Goal: Information Seeking & Learning: Learn about a topic

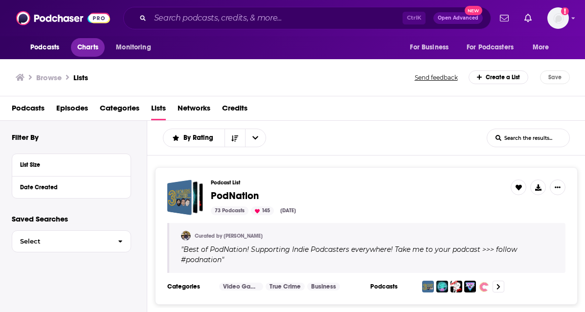
click at [99, 50] on link "Charts" at bounding box center [87, 47] width 33 height 19
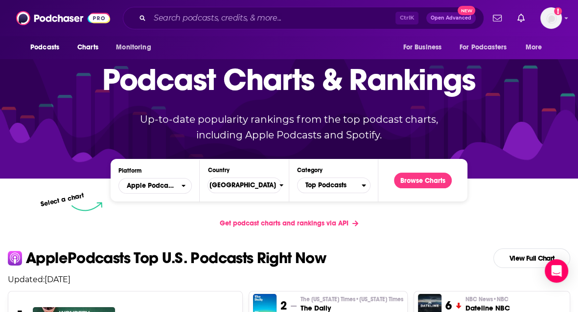
scroll to position [46, 0]
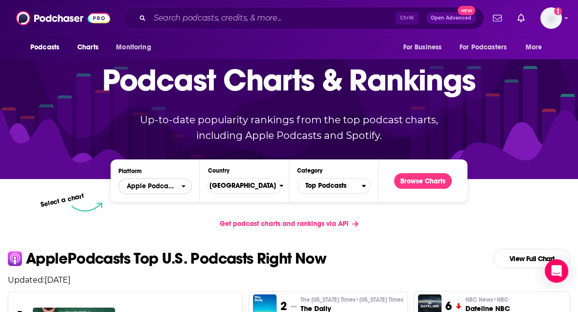
click at [163, 184] on span "Apple Podcasts" at bounding box center [151, 186] width 49 height 7
click at [348, 181] on span "Top Podcasts" at bounding box center [329, 186] width 64 height 17
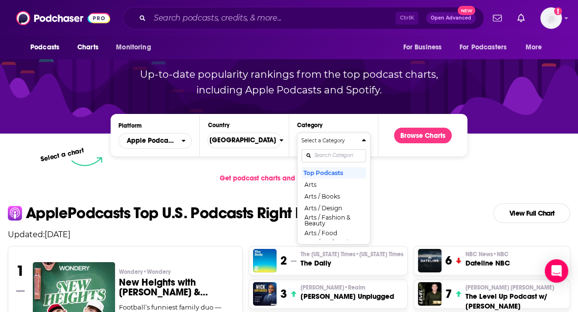
scroll to position [92, 0]
click at [329, 207] on button "Arts / Design" at bounding box center [333, 208] width 65 height 12
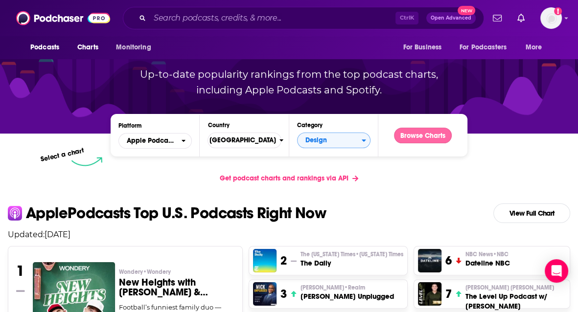
click at [426, 134] on button "Browse Charts" at bounding box center [423, 136] width 58 height 16
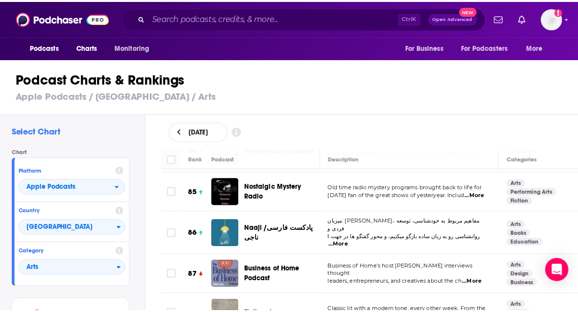
scroll to position [3413, 0]
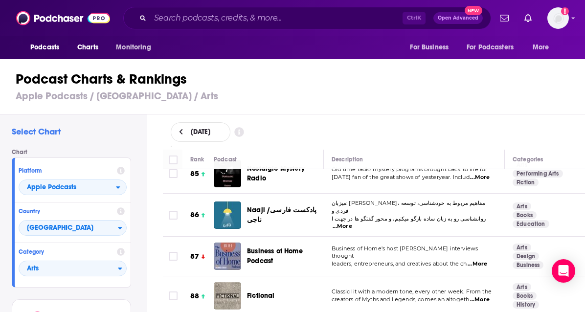
click at [479, 260] on span "...More" at bounding box center [478, 264] width 20 height 8
click at [245, 243] on div "Business of Home Podcast" at bounding box center [273, 256] width 118 height 27
click at [217, 243] on img "Business of Home Podcast" at bounding box center [227, 256] width 27 height 27
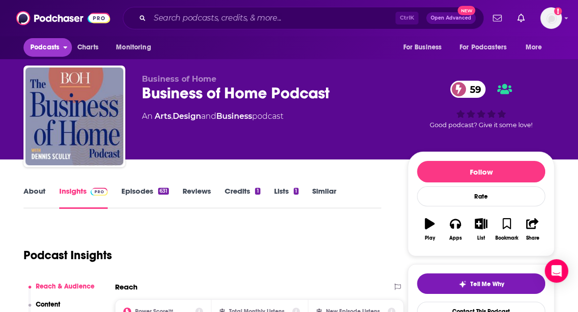
click at [49, 50] on span "Podcasts" at bounding box center [44, 48] width 29 height 14
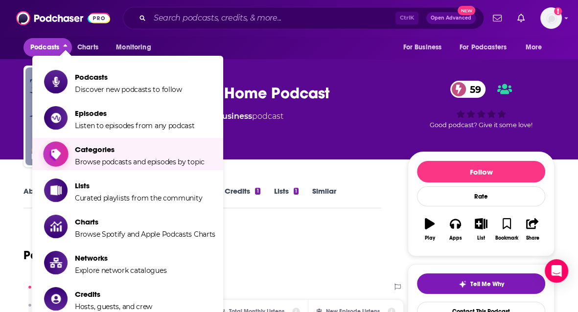
click at [86, 156] on span "Categories Browse podcasts and episodes by topic" at bounding box center [140, 154] width 130 height 24
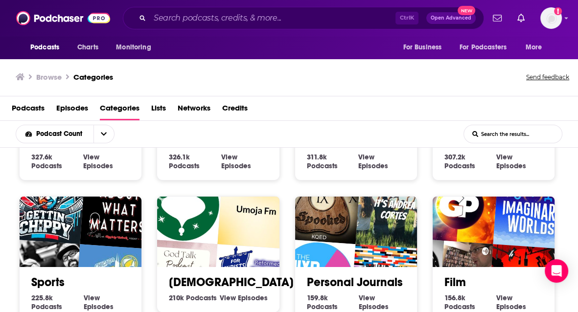
scroll to position [469, 0]
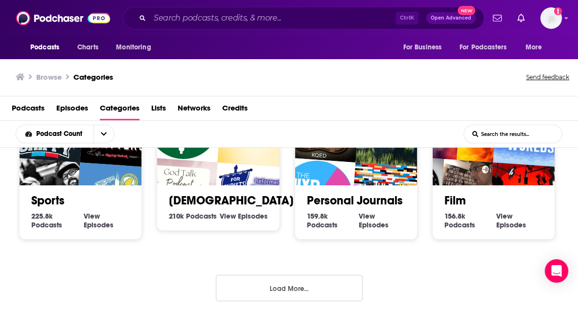
click at [254, 265] on div "Society 1.3m Society Podcasts View Society Episodes Culture 1.3m Culture Podcas…" at bounding box center [289, 230] width 578 height 165
click at [256, 275] on button "Load More..." at bounding box center [289, 288] width 147 height 26
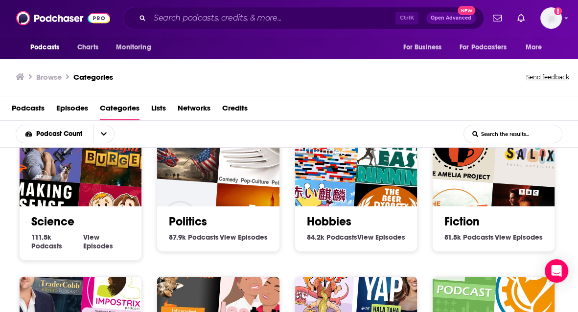
scroll to position [1021, 0]
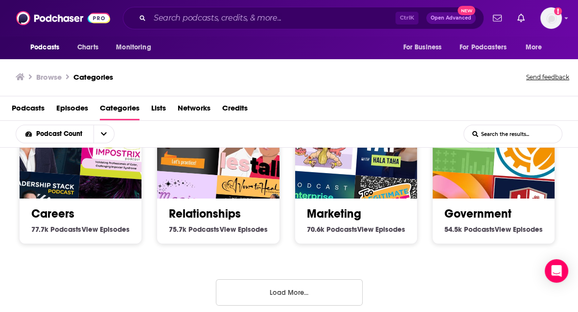
click at [260, 287] on button "Load More..." at bounding box center [289, 292] width 147 height 26
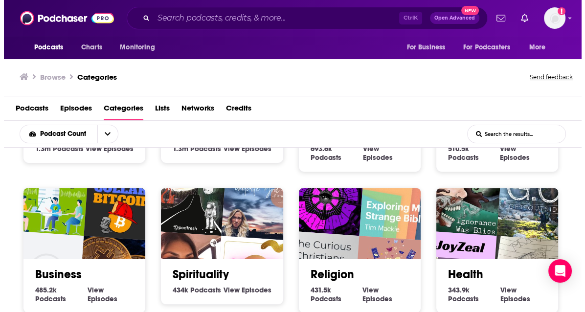
scroll to position [0, 0]
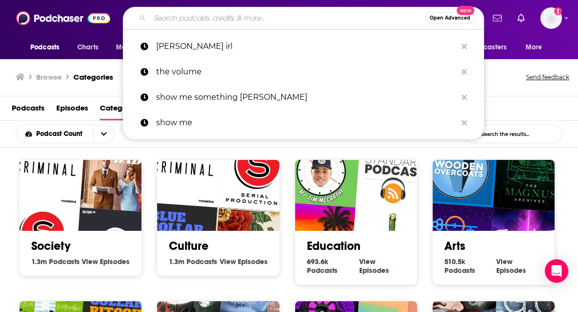
click at [194, 23] on input "Search podcasts, credits, & more..." at bounding box center [287, 18] width 275 height 16
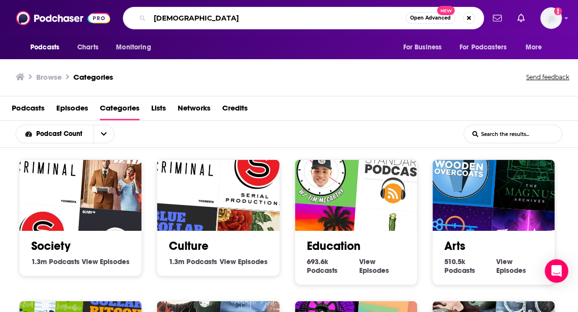
type input "[DEMOGRAPHIC_DATA]"
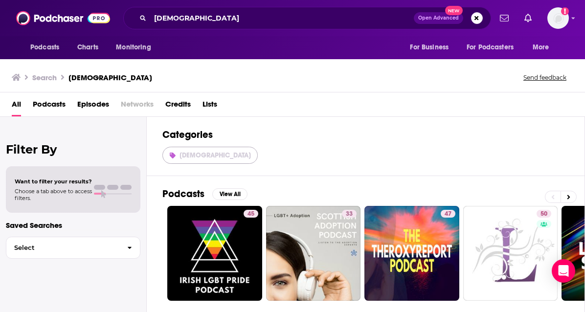
click at [185, 160] on link "[DEMOGRAPHIC_DATA]" at bounding box center [209, 155] width 95 height 17
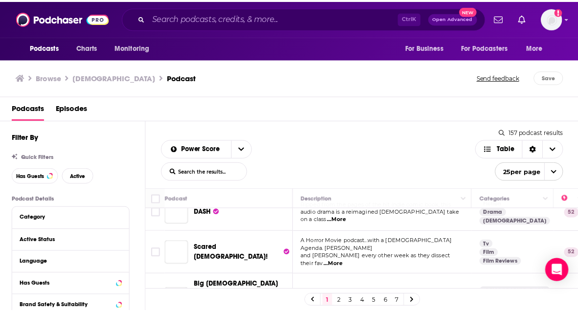
scroll to position [593, 0]
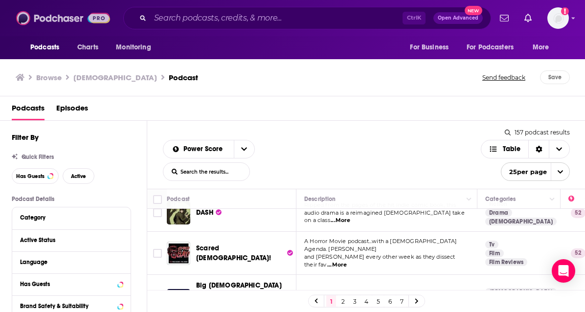
click at [43, 17] on img at bounding box center [63, 18] width 94 height 19
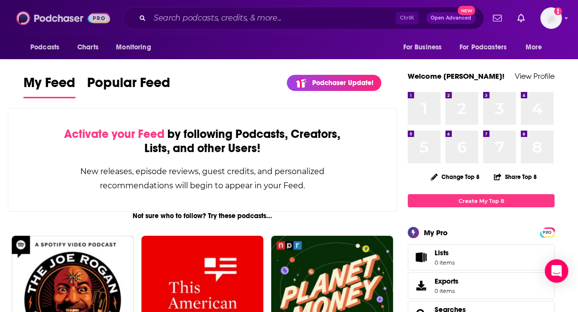
click at [63, 15] on img at bounding box center [63, 18] width 94 height 19
